Goal: Information Seeking & Learning: Check status

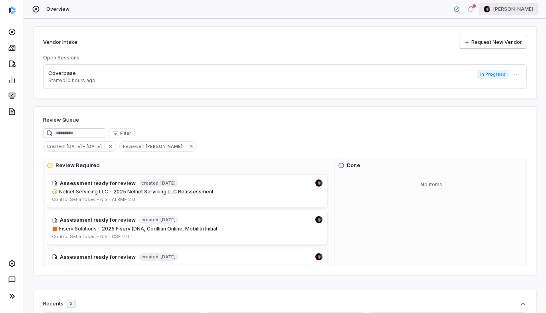
click at [518, 8] on html "Overview [PERSON_NAME] Vendor Intake Request New Vendor Open Sessions Coverbase…" at bounding box center [273, 156] width 546 height 313
click at [492, 73] on div "Log out" at bounding box center [504, 73] width 61 height 13
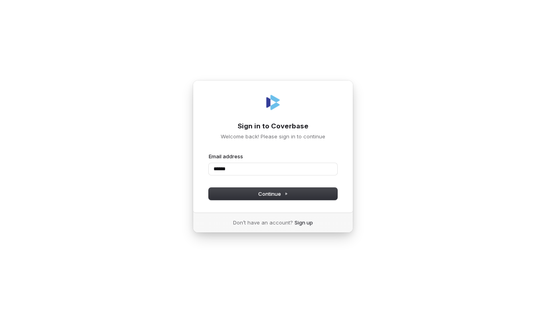
type input "******"
type input "**********"
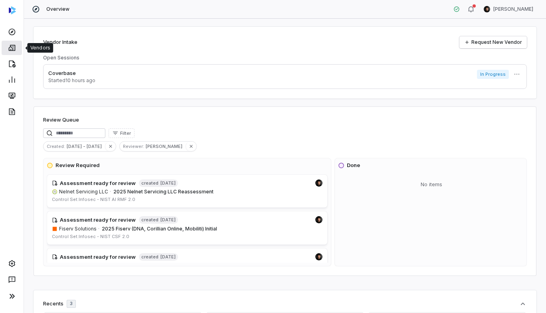
click at [15, 47] on icon at bounding box center [12, 48] width 8 height 8
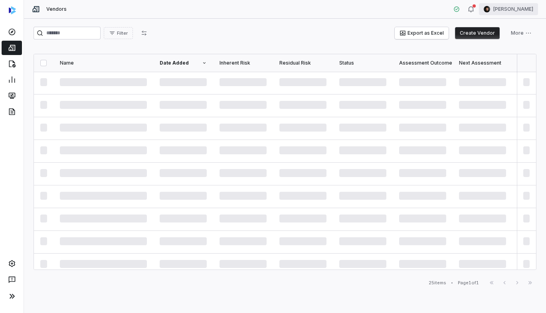
click at [504, 6] on html "Vendors Clarence Chio Filter Export as Excel Create Vendor More Name Date Added…" at bounding box center [273, 156] width 546 height 313
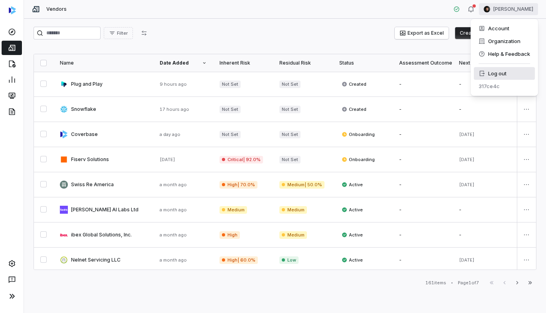
click at [486, 74] on div "Log out" at bounding box center [504, 73] width 61 height 13
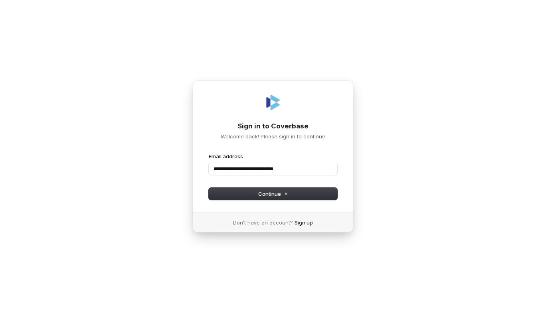
type input "**********"
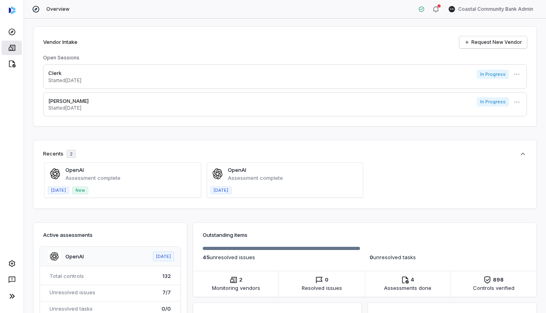
click at [14, 53] on link at bounding box center [12, 48] width 20 height 14
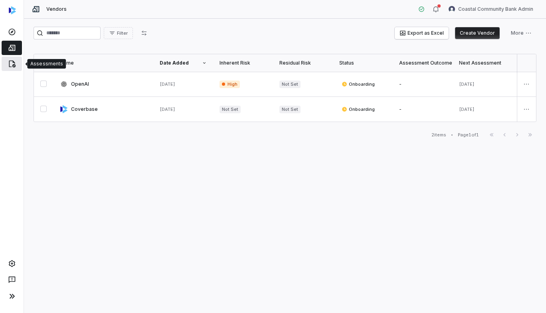
click at [15, 62] on icon at bounding box center [12, 64] width 8 height 8
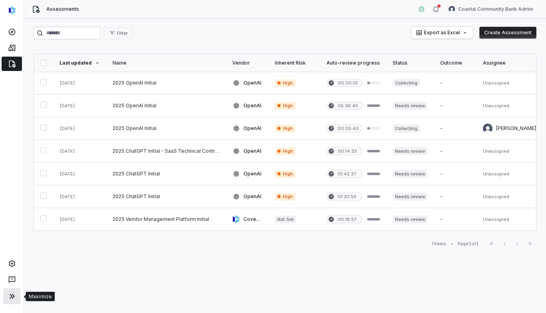
click at [10, 298] on icon at bounding box center [11, 296] width 5 height 5
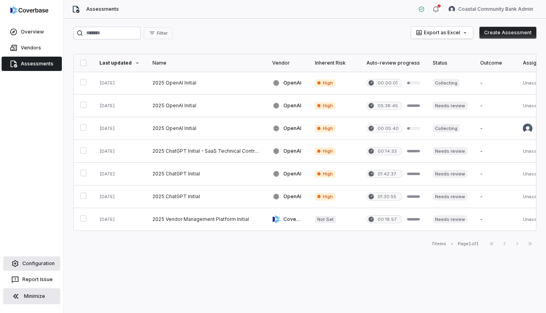
click at [36, 264] on link "Configuration" at bounding box center [31, 264] width 57 height 14
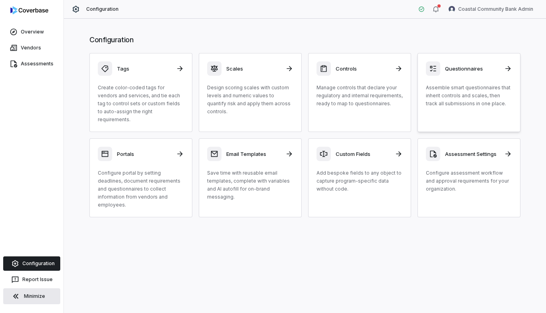
click at [469, 77] on div "Questionnaires Assemble smart questionnaires that inherit controls and scales, …" at bounding box center [469, 84] width 86 height 46
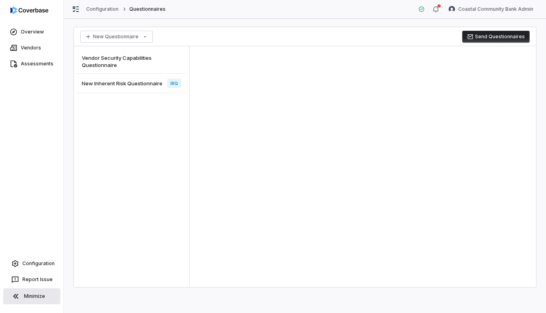
click at [127, 63] on span "Vendor Security Capabilities Questionnaire" at bounding box center [131, 61] width 99 height 14
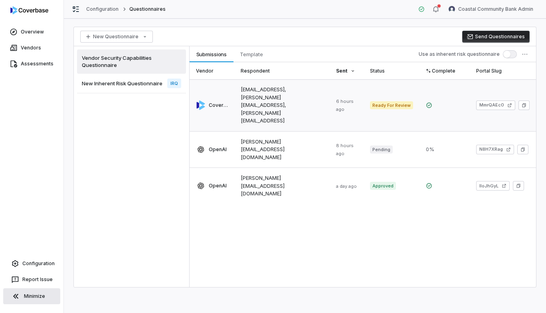
click at [276, 101] on link at bounding box center [281, 105] width 95 height 52
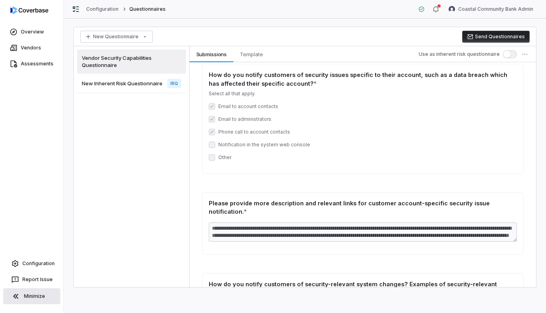
scroll to position [5429, 0]
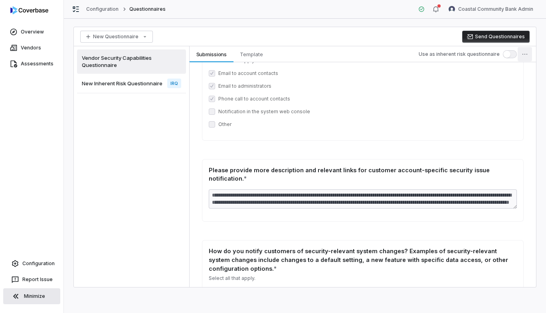
click at [523, 55] on html "Overview Vendors Assessments Configuration Report Issue Minimize Configuration …" at bounding box center [273, 156] width 546 height 313
click at [393, 90] on html "Overview Vendors Assessments Configuration Report Issue Minimize Configuration …" at bounding box center [273, 156] width 546 height 313
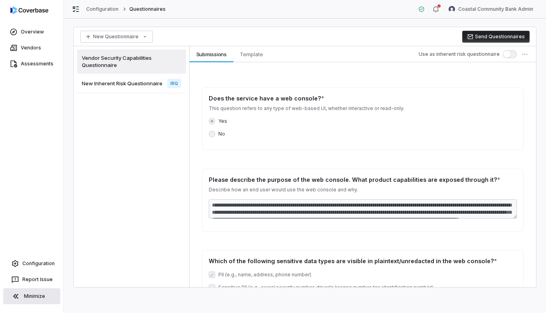
scroll to position [0, 0]
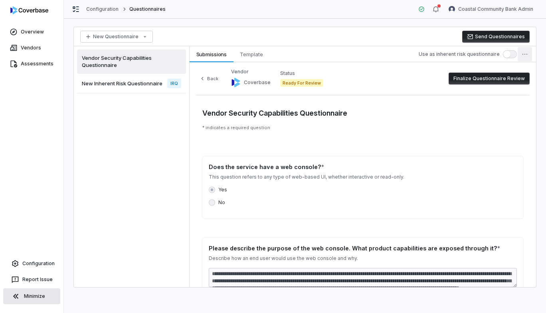
click at [525, 54] on html "Overview Vendors Assessments Configuration Report Issue Minimize Configuration …" at bounding box center [273, 156] width 546 height 313
click at [32, 29] on html "Overview Vendors Assessments Configuration Report Issue Minimize Configuration …" at bounding box center [273, 156] width 546 height 313
click at [30, 42] on link "Vendors" at bounding box center [32, 48] width 60 height 14
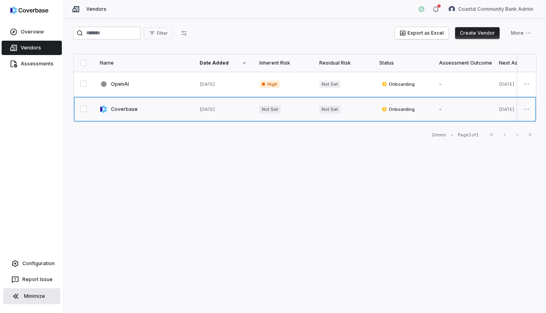
click at [118, 105] on link at bounding box center [143, 109] width 100 height 25
